Goal: Find specific fact: Find specific fact

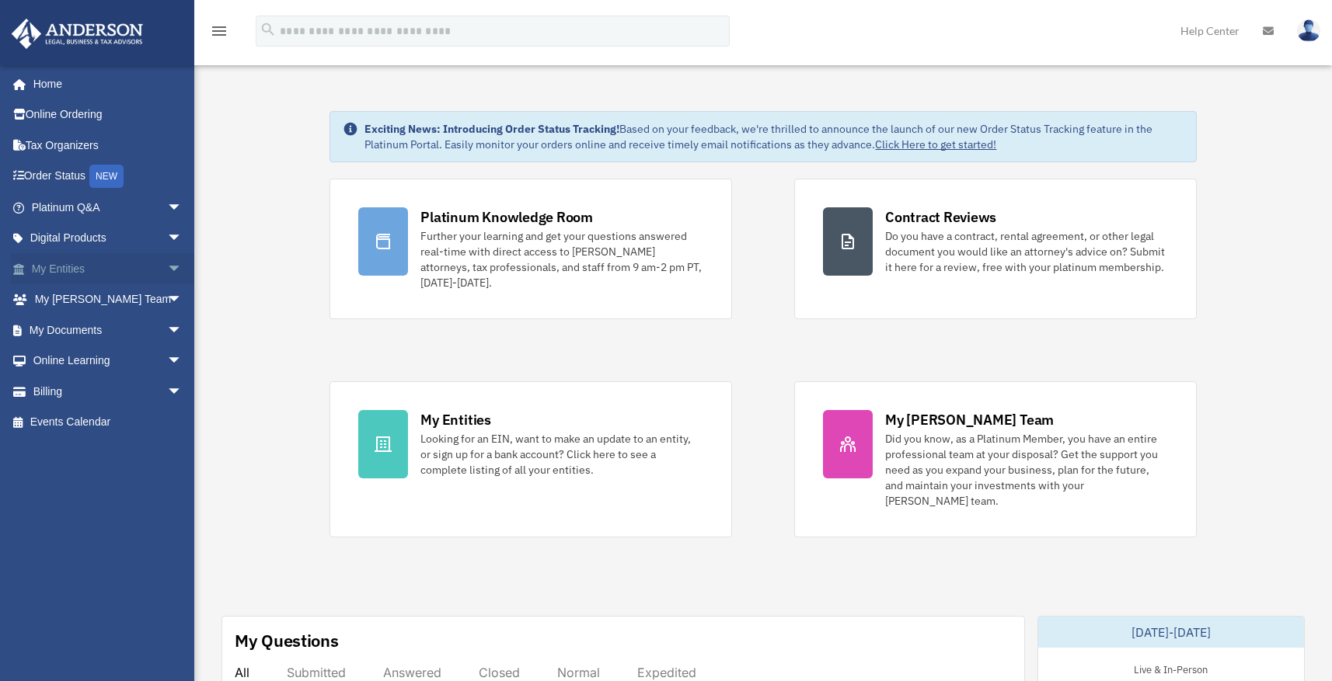
click at [114, 278] on link "My Entities arrow_drop_down" at bounding box center [108, 268] width 195 height 31
click at [167, 272] on span "arrow_drop_down" at bounding box center [182, 269] width 31 height 32
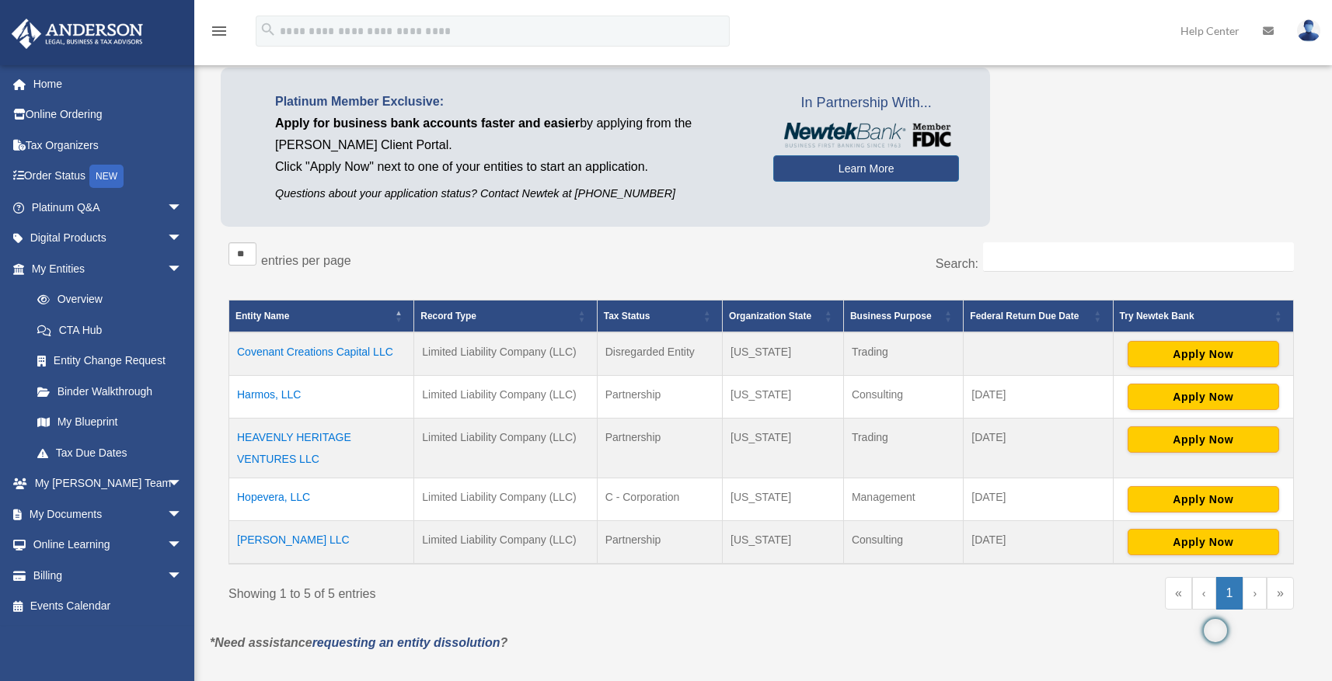
scroll to position [120, 0]
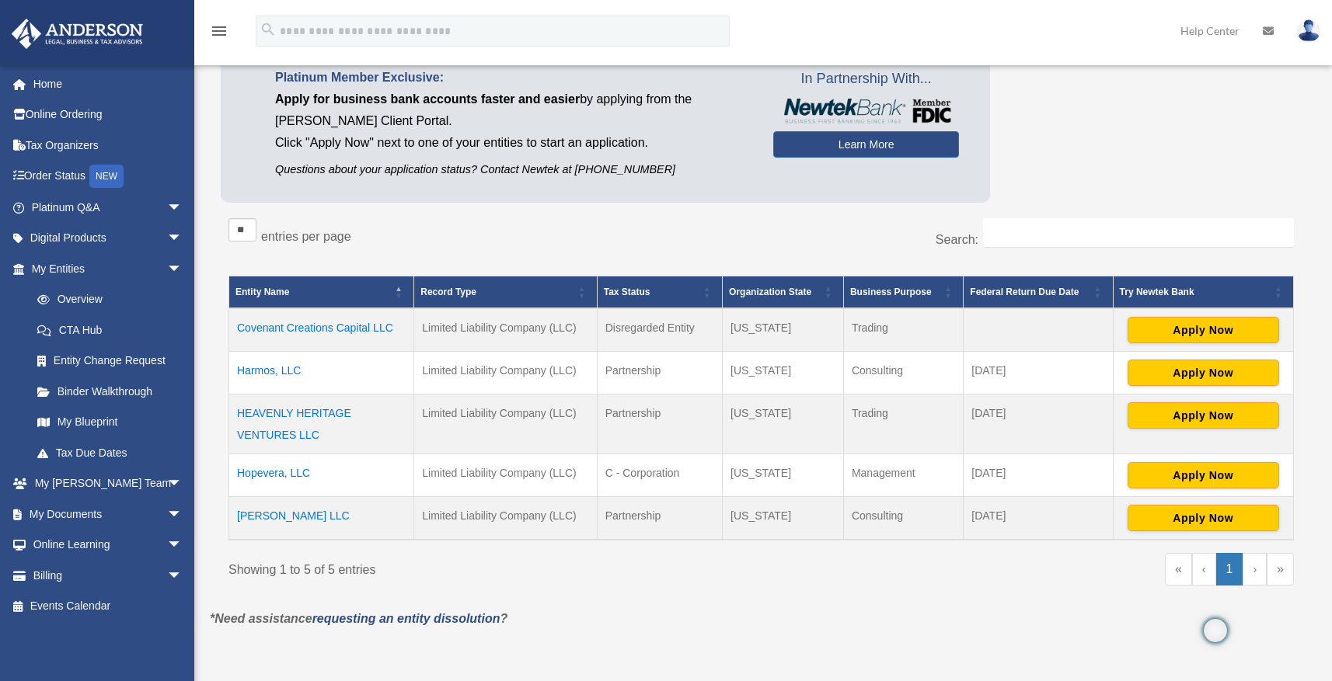
click at [299, 471] on td "Hopevera, LLC" at bounding box center [321, 475] width 185 height 43
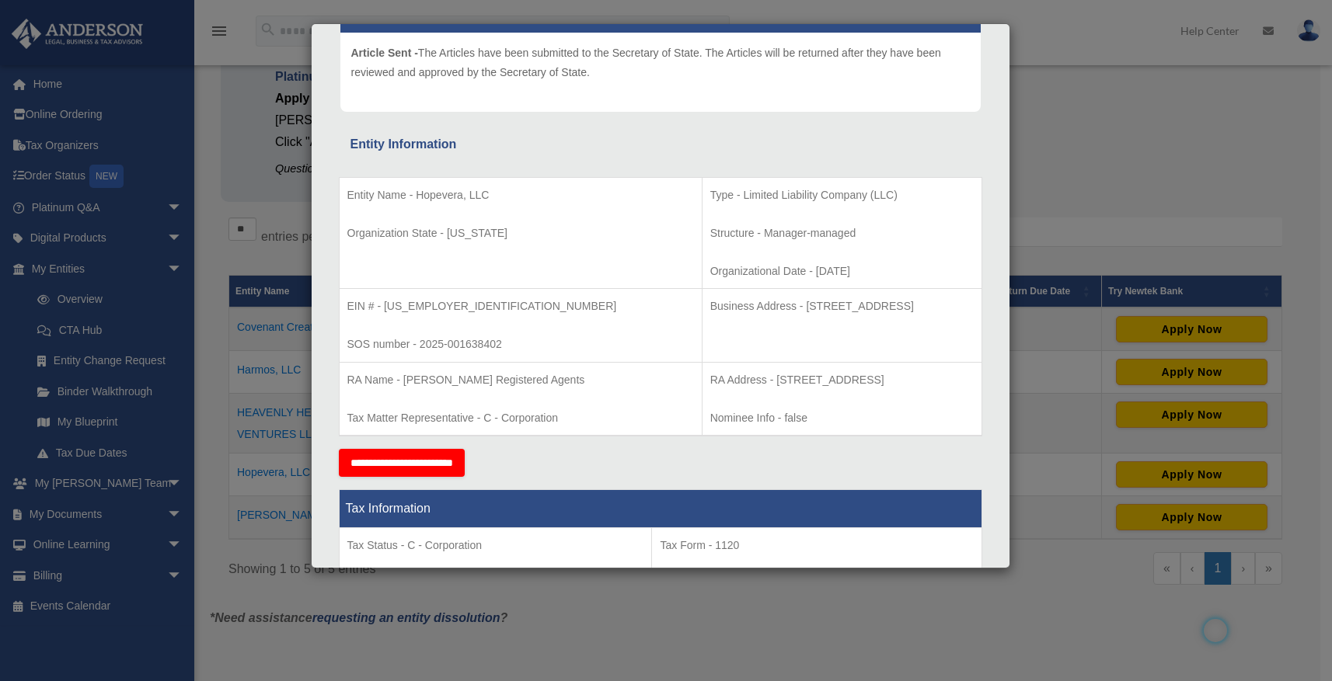
scroll to position [193, 0]
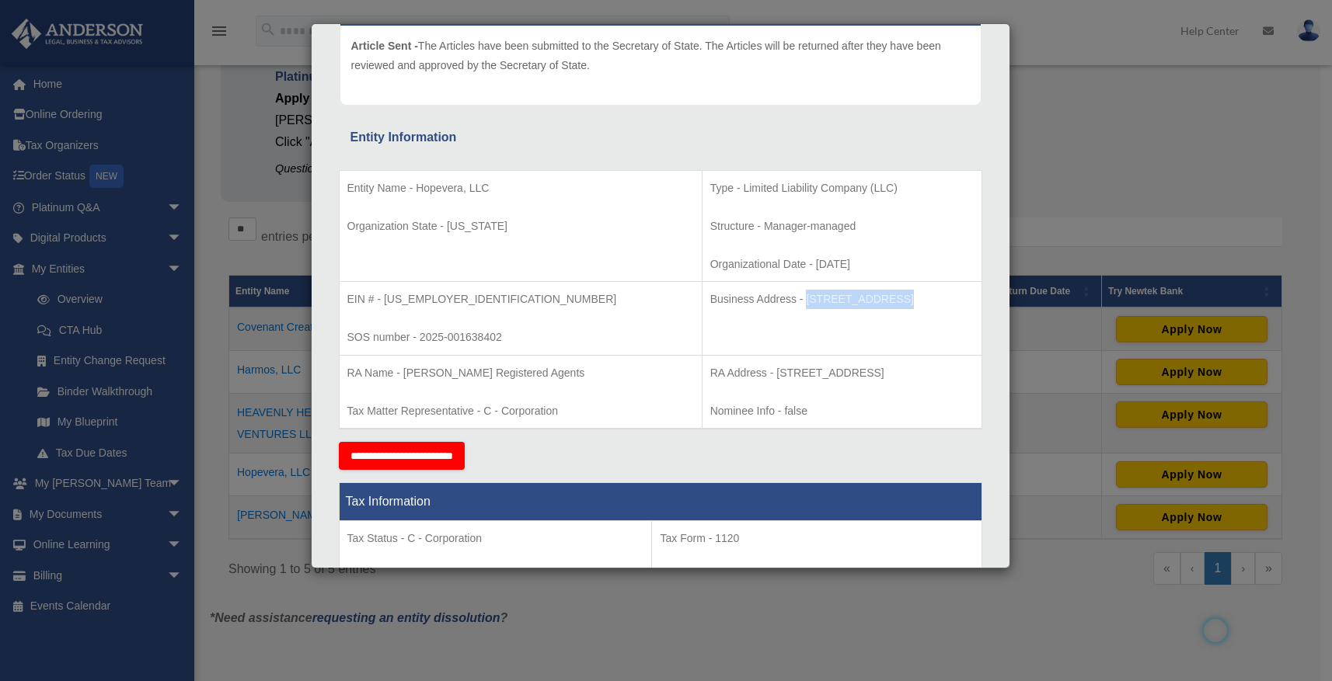
drag, startPoint x: 695, startPoint y: 302, endPoint x: 774, endPoint y: 298, distance: 79.4
click at [774, 298] on p "Business Address - [STREET_ADDRESS]" at bounding box center [841, 299] width 263 height 19
copy p "[STREET_ADDRESS]"
click at [824, 304] on p "Business Address - [STREET_ADDRESS]" at bounding box center [841, 299] width 263 height 19
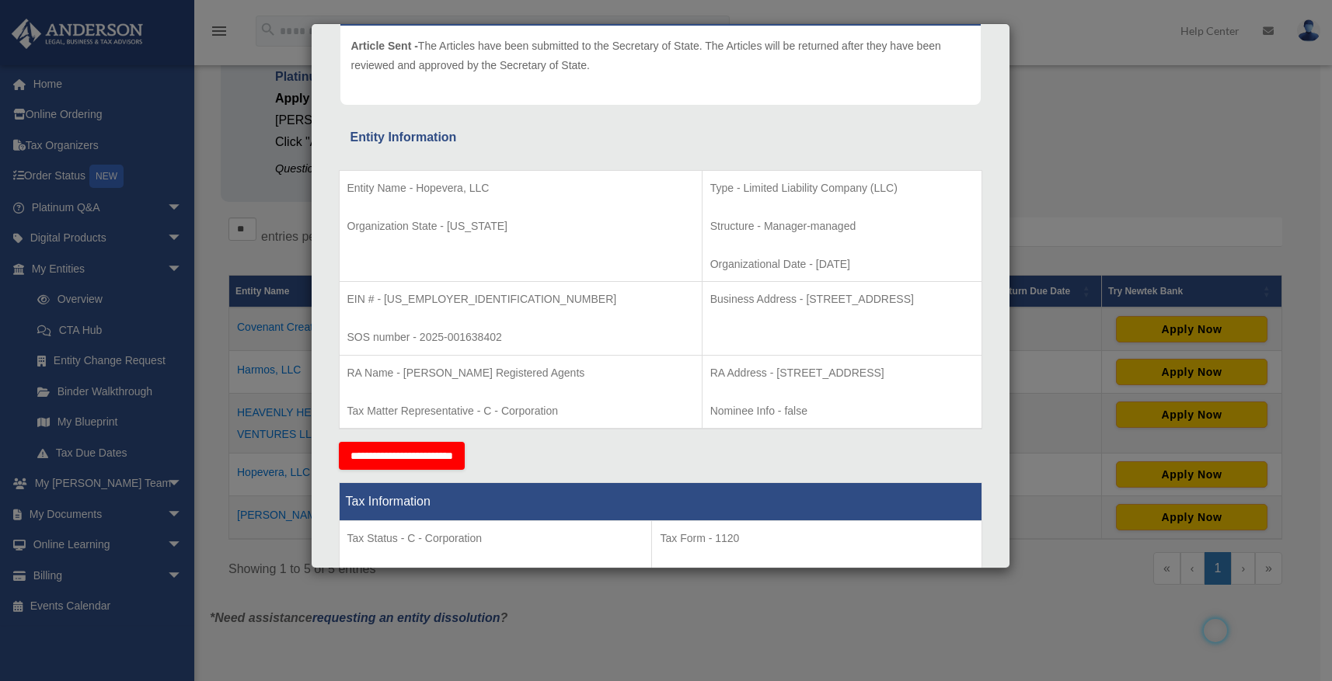
copy p "Cheyenne"
click at [877, 298] on p "Business Address - [STREET_ADDRESS]" at bounding box center [841, 299] width 263 height 19
copy p "82001"
